Goal: Information Seeking & Learning: Find specific page/section

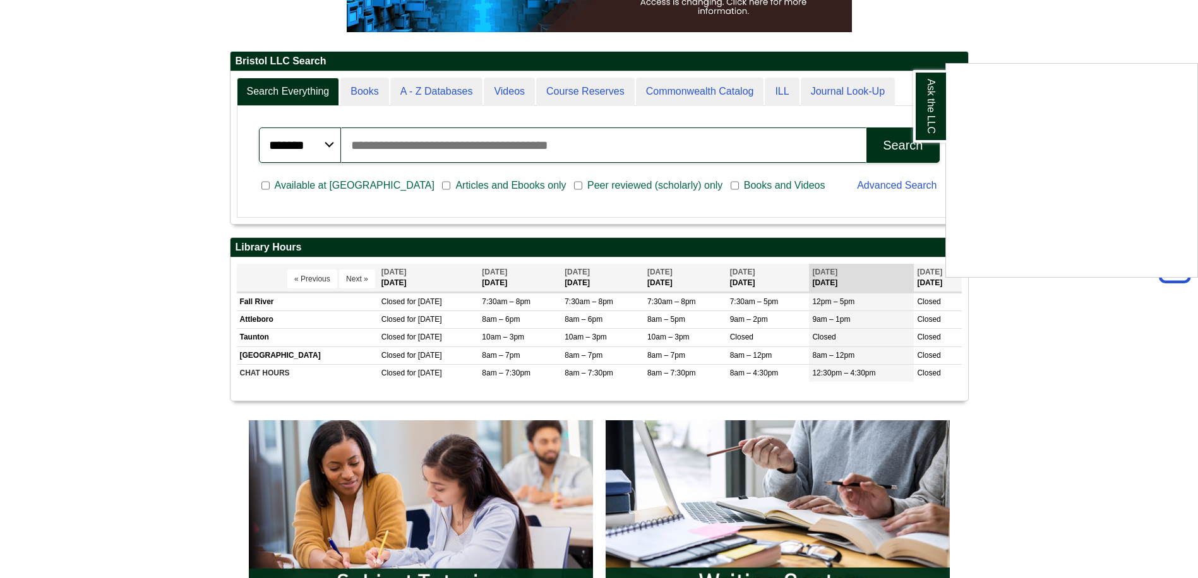
scroll to position [253, 0]
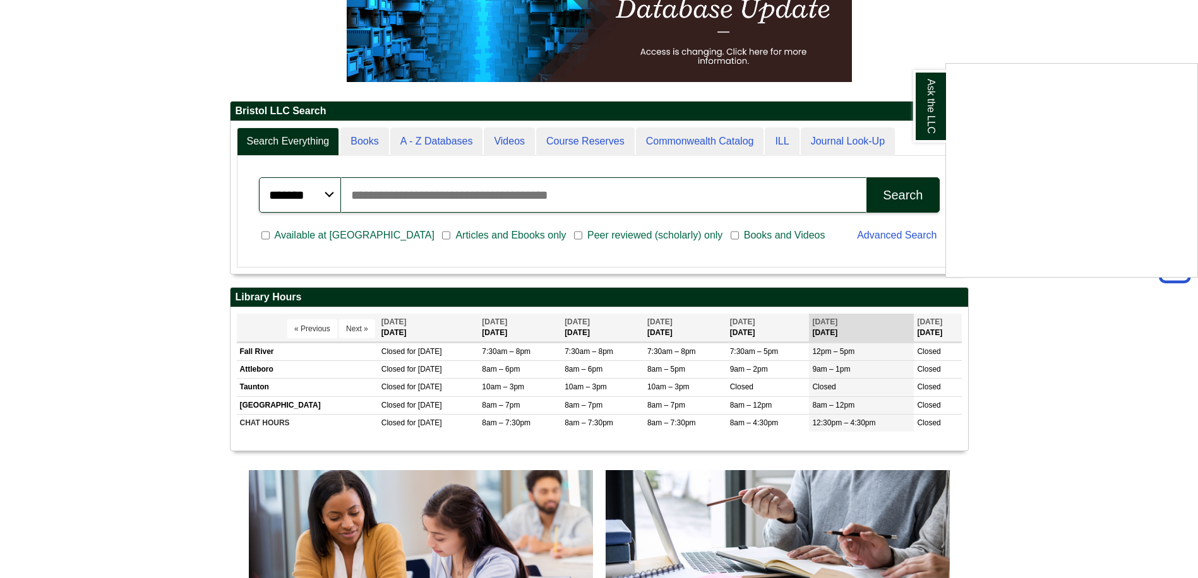
click at [683, 198] on div "Ask the LLC" at bounding box center [599, 289] width 1198 height 578
click at [653, 201] on input "Search articles, books, journals & more" at bounding box center [604, 194] width 526 height 35
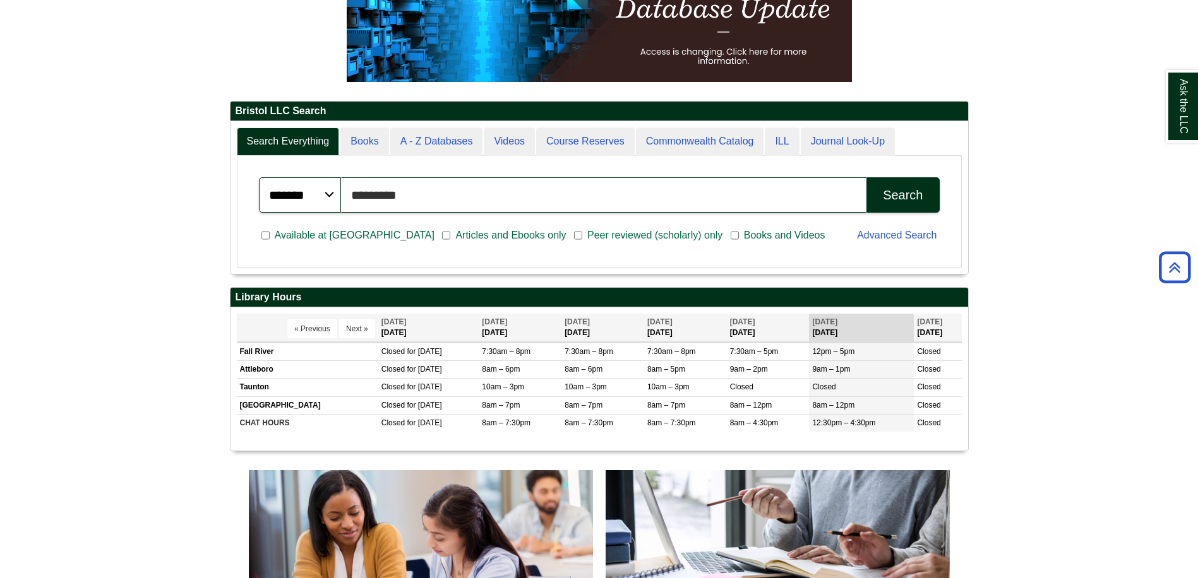
type input "*********"
click at [866, 177] on button "Search" at bounding box center [902, 194] width 73 height 35
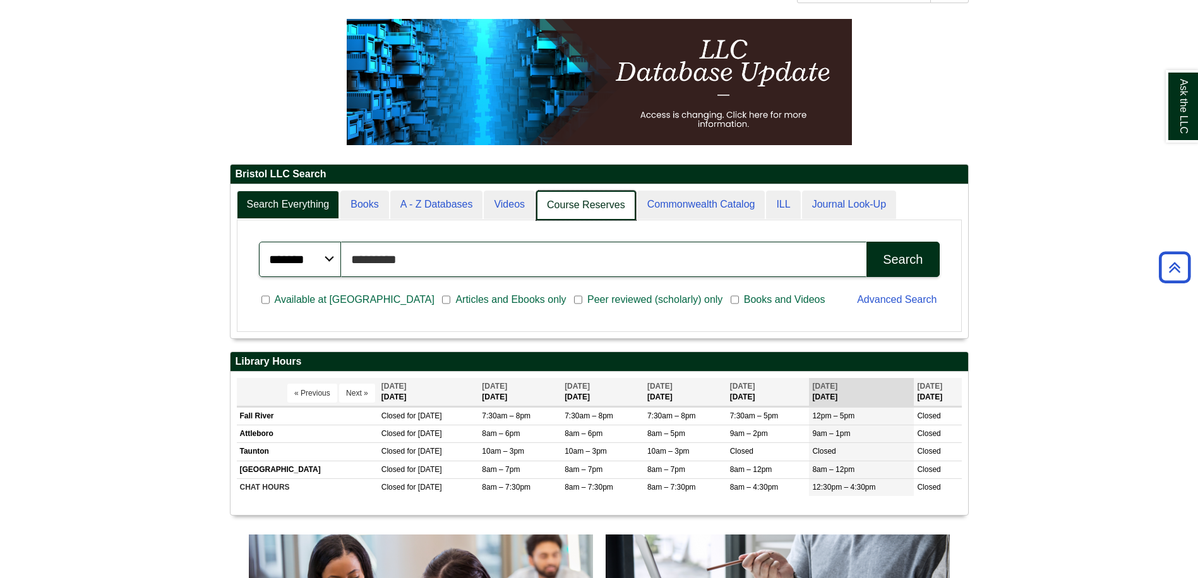
scroll to position [6, 6]
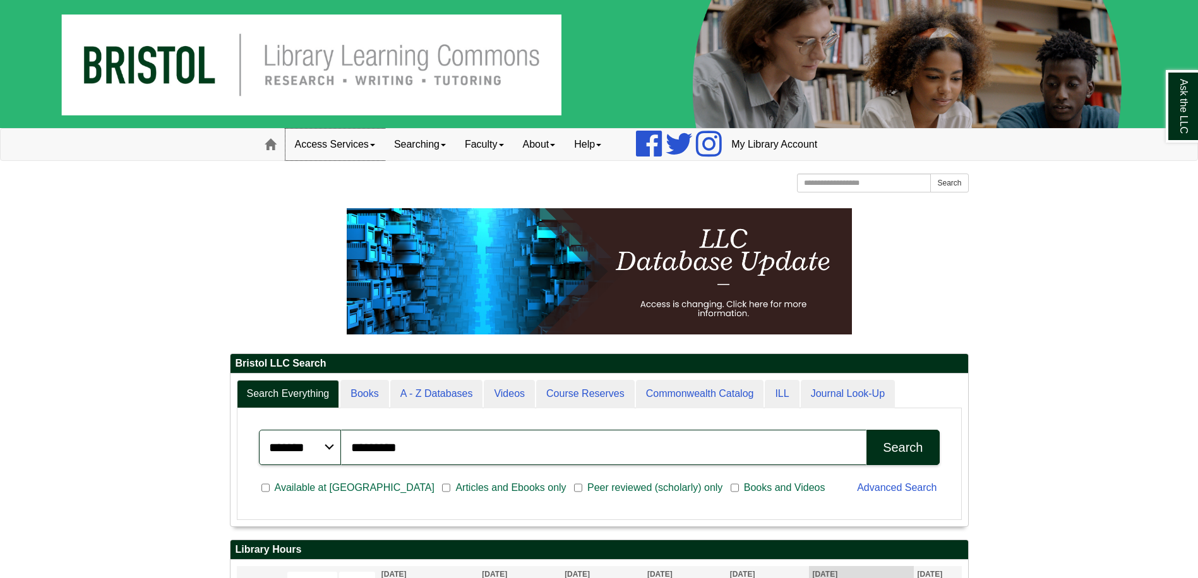
click at [376, 142] on link "Access Services" at bounding box center [334, 145] width 99 height 32
click at [442, 152] on link "Searching" at bounding box center [419, 145] width 71 height 32
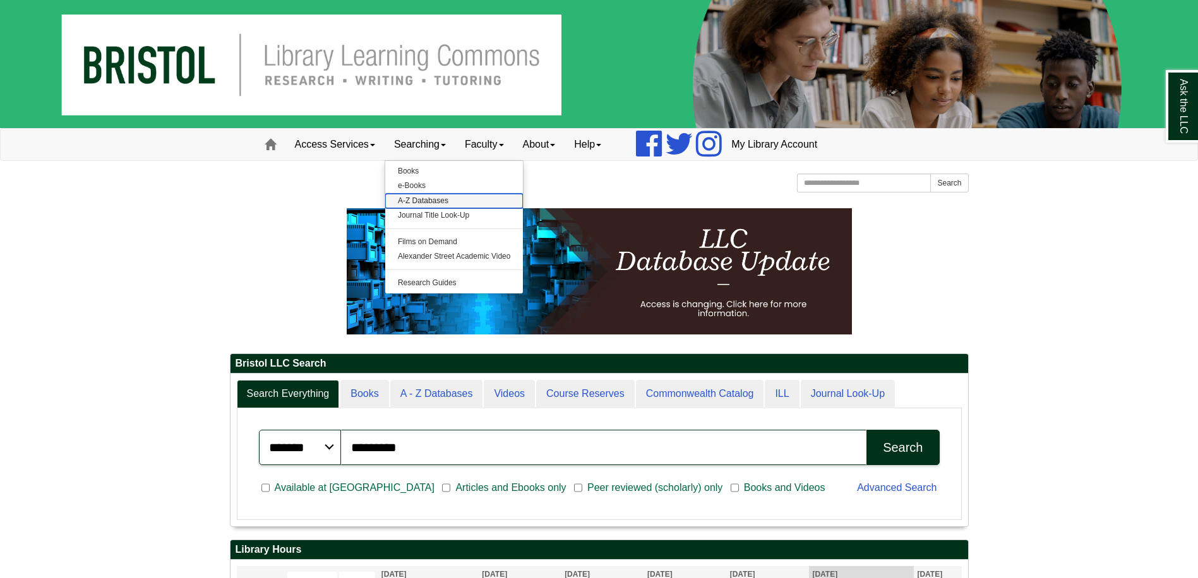
click at [479, 201] on link "A-Z Databases" at bounding box center [454, 201] width 138 height 15
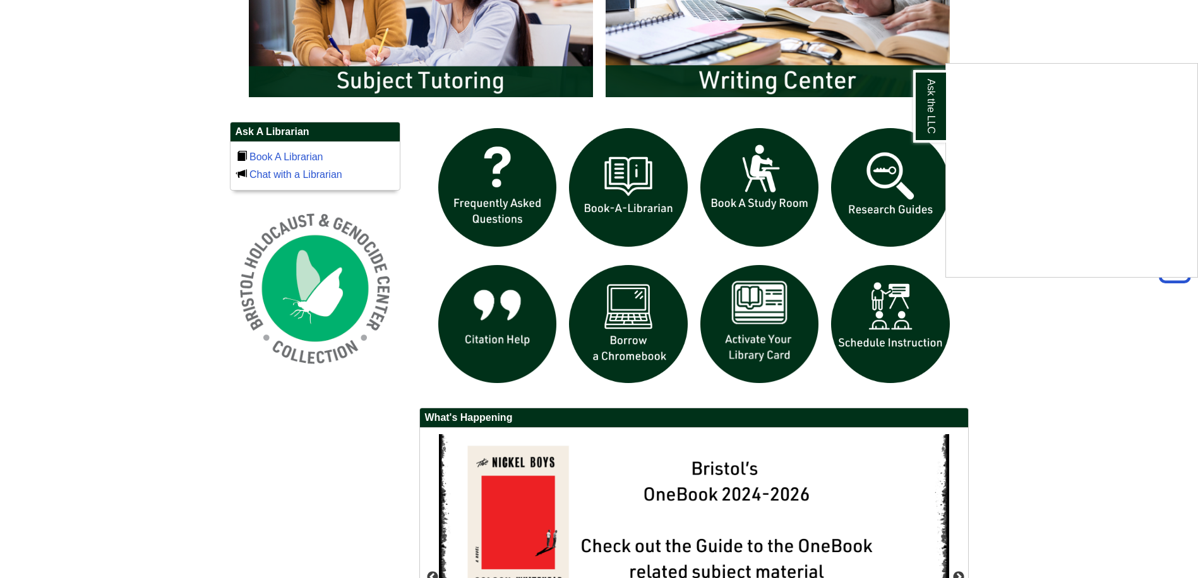
scroll to position [782, 0]
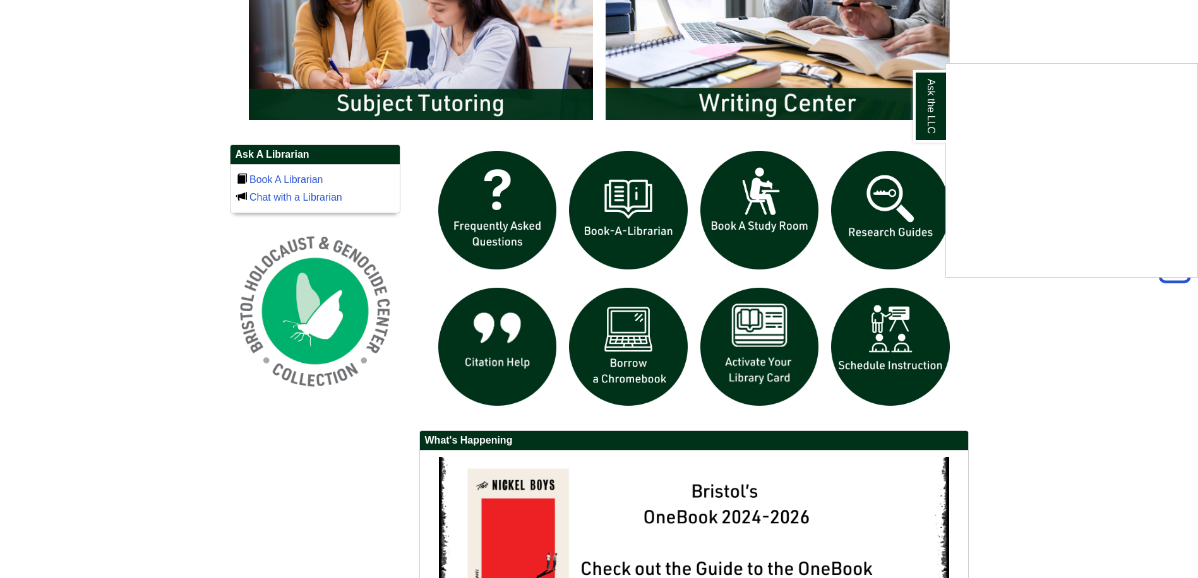
drag, startPoint x: 1144, startPoint y: 361, endPoint x: 1131, endPoint y: 344, distance: 21.6
click at [1142, 361] on body "Skip to Main Content Toggle navigation Home Access Services Access Services Pol…" at bounding box center [599, 24] width 1198 height 1613
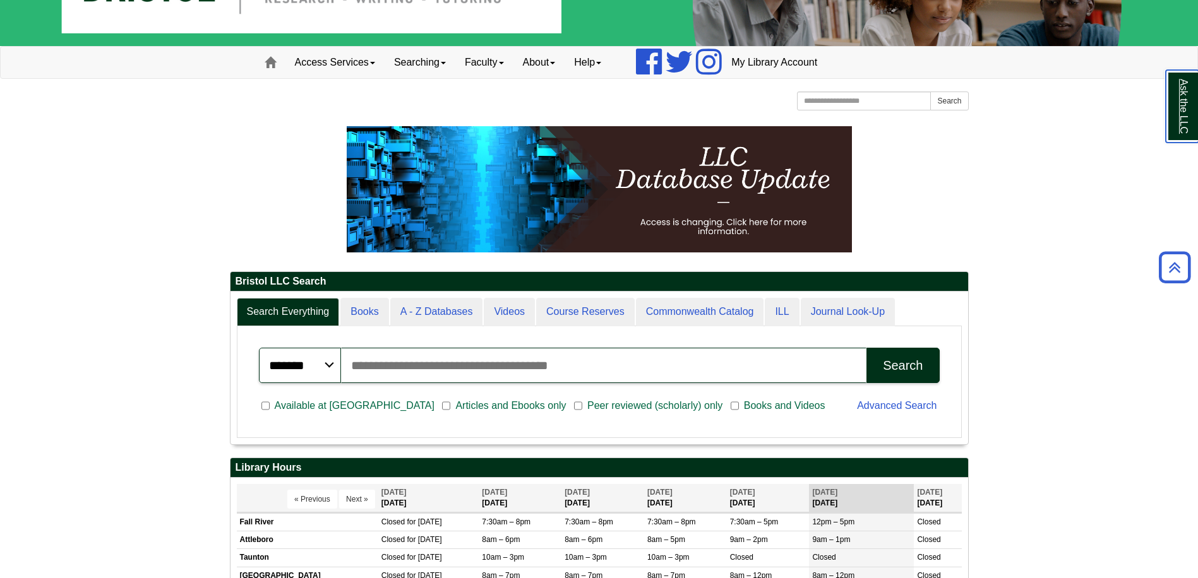
scroll to position [0, 0]
